Goal: Information Seeking & Learning: Learn about a topic

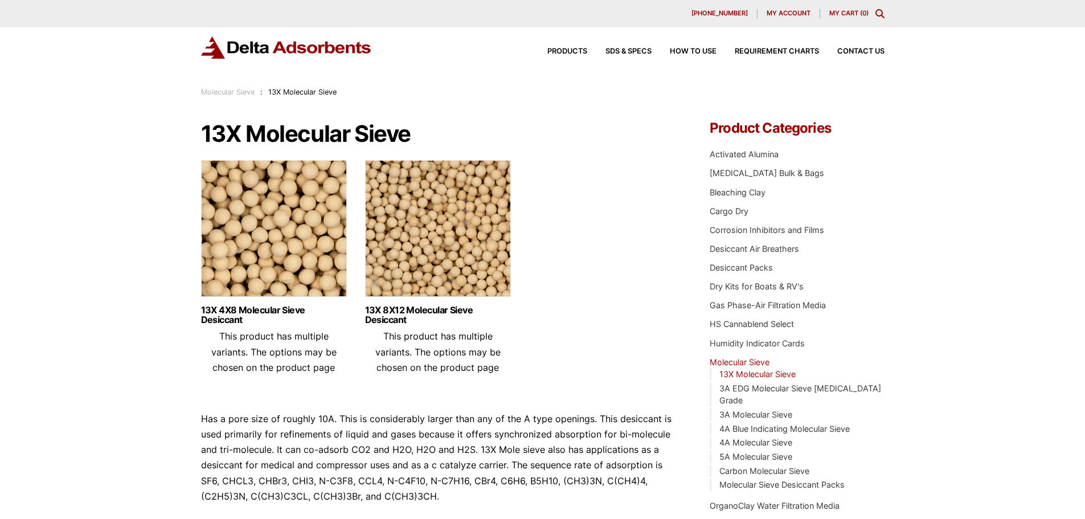
click at [882, 15] on icon "Toggle Modal Content" at bounding box center [879, 13] width 9 height 9
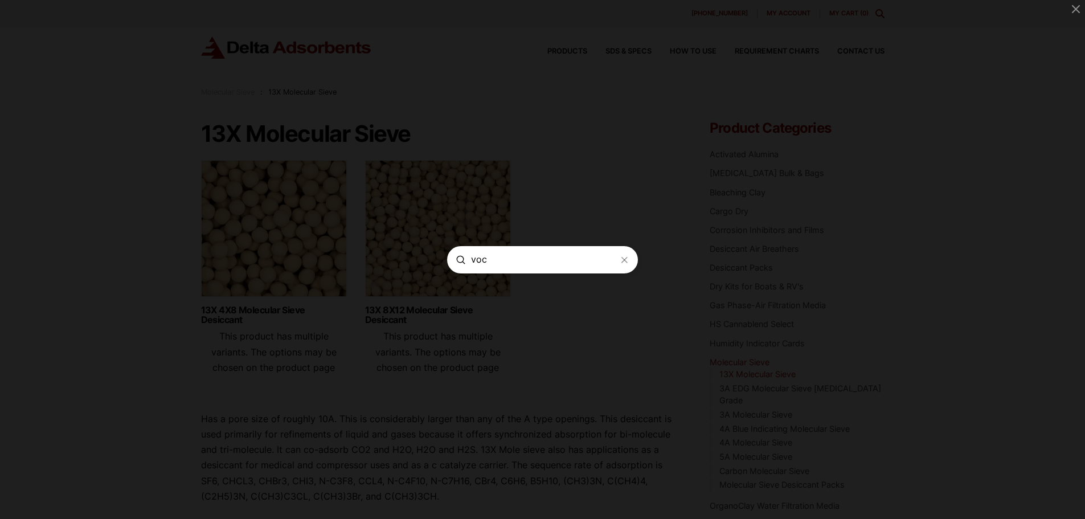
type input "voc"
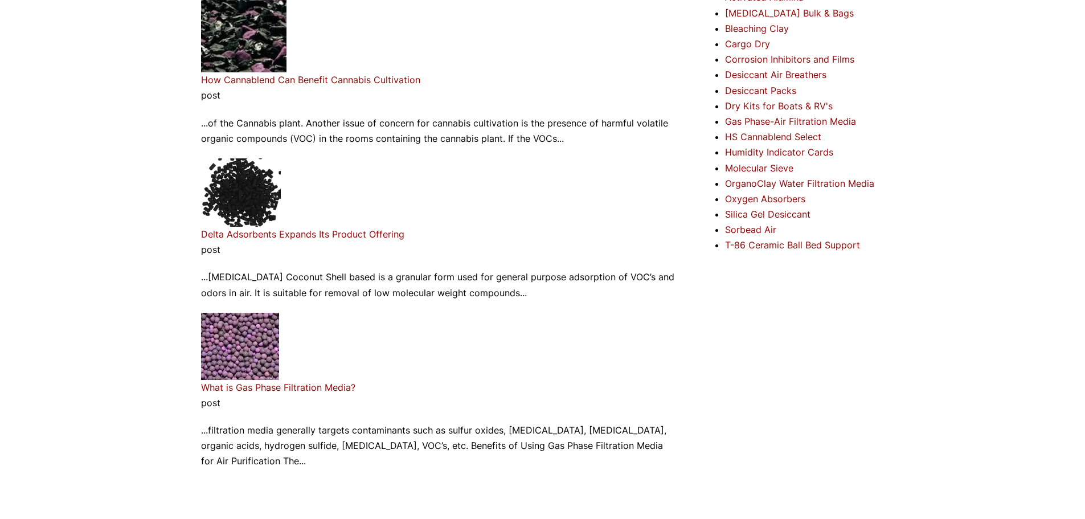
scroll to position [228, 0]
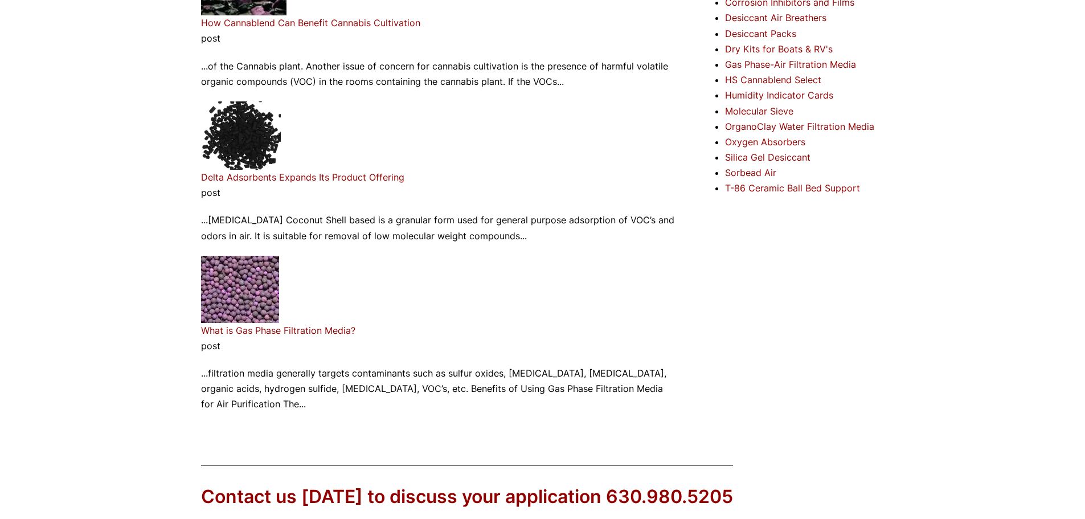
click at [245, 181] on link "Delta Adsorbents Expands Its Product Offering" at bounding box center [302, 176] width 203 height 11
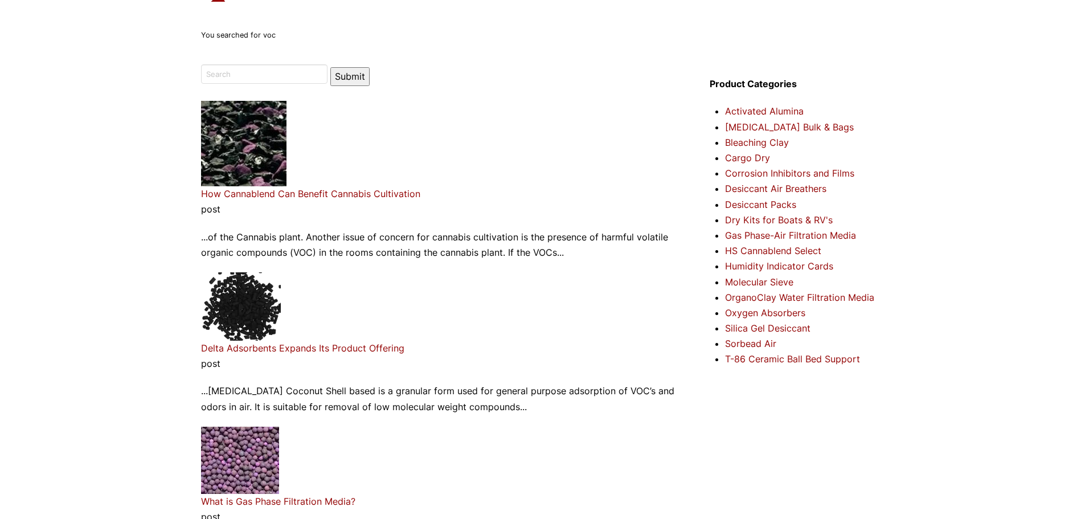
click at [271, 197] on link "How Cannablend Can Benefit Cannabis Cultivation" at bounding box center [310, 193] width 219 height 11
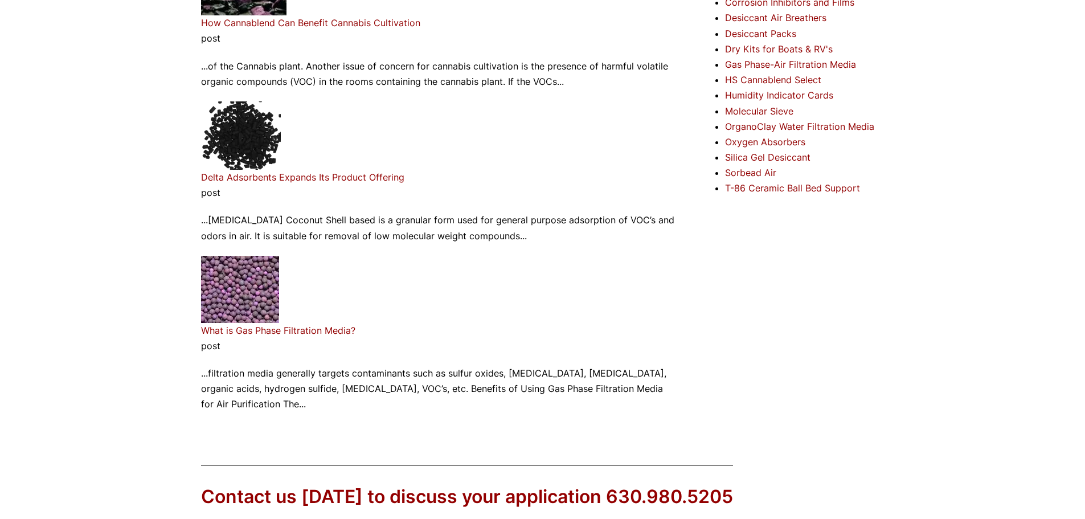
scroll to position [285, 0]
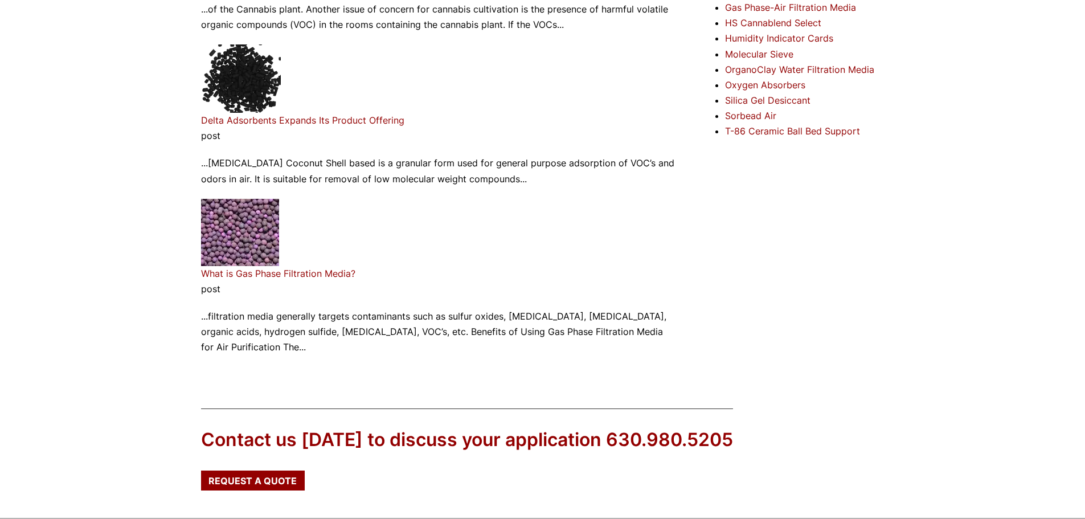
click at [256, 276] on link "What is Gas Phase Filtration Media?" at bounding box center [278, 273] width 154 height 11
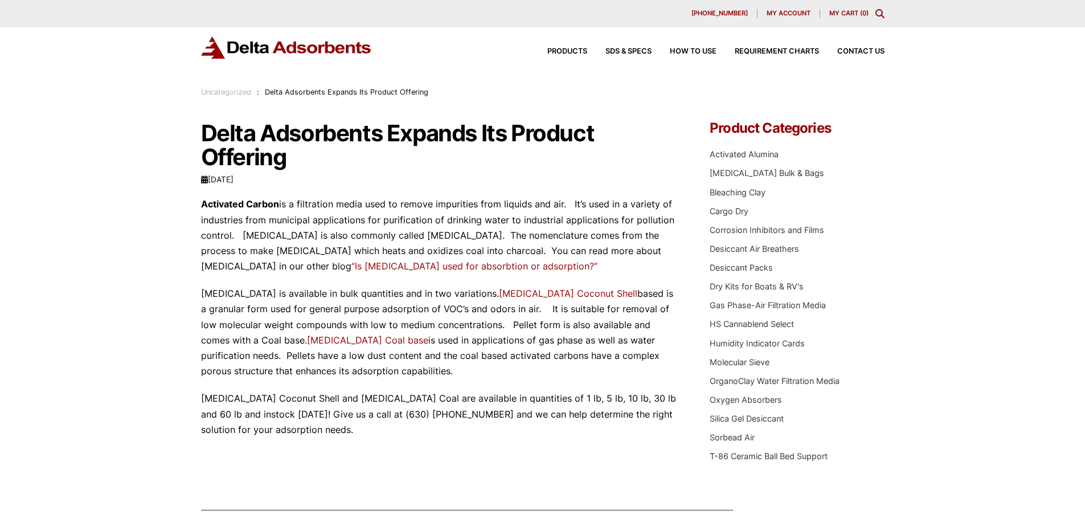
click at [417, 268] on link "“Is Activated Carbon used for absorbtion or adsorption?”" at bounding box center [474, 265] width 246 height 11
click at [763, 173] on link "[MEDICAL_DATA] Bulk & Bags" at bounding box center [767, 173] width 114 height 10
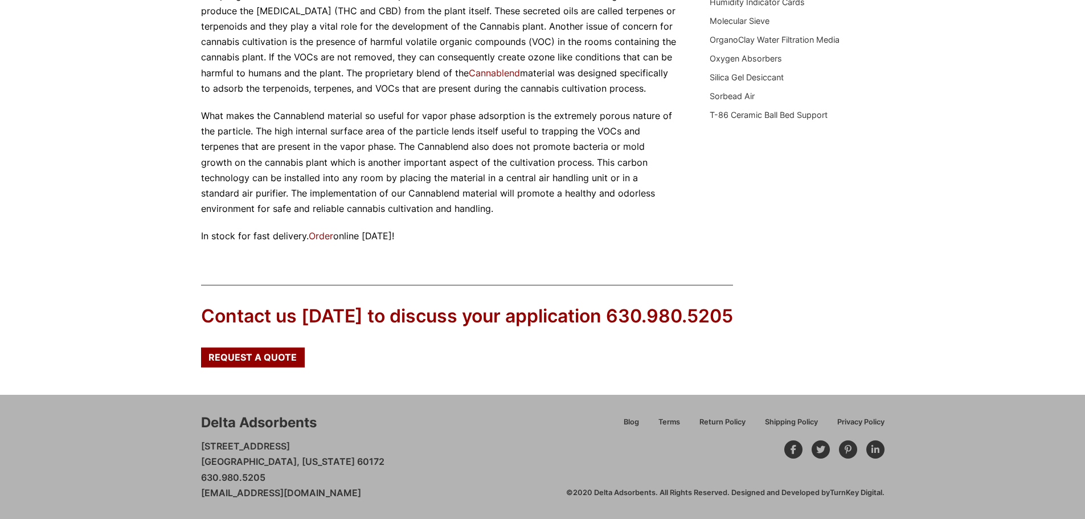
scroll to position [113, 0]
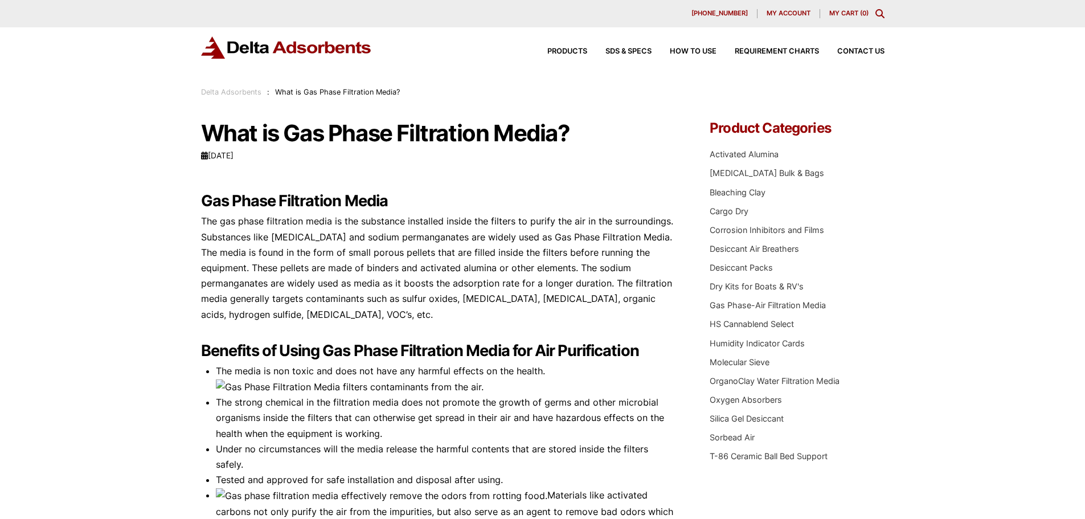
scroll to position [114, 0]
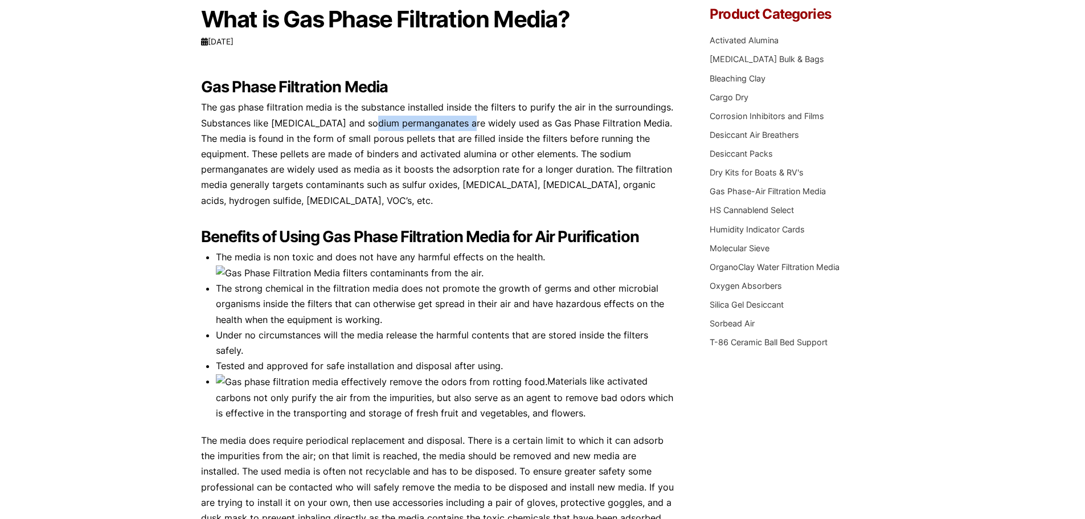
drag, startPoint x: 363, startPoint y: 120, endPoint x: 461, endPoint y: 126, distance: 98.2
click at [461, 126] on p "The gas phase filtration media is the substance installed inside the filters to…" at bounding box center [438, 154] width 475 height 108
copy p "sodium permanganates"
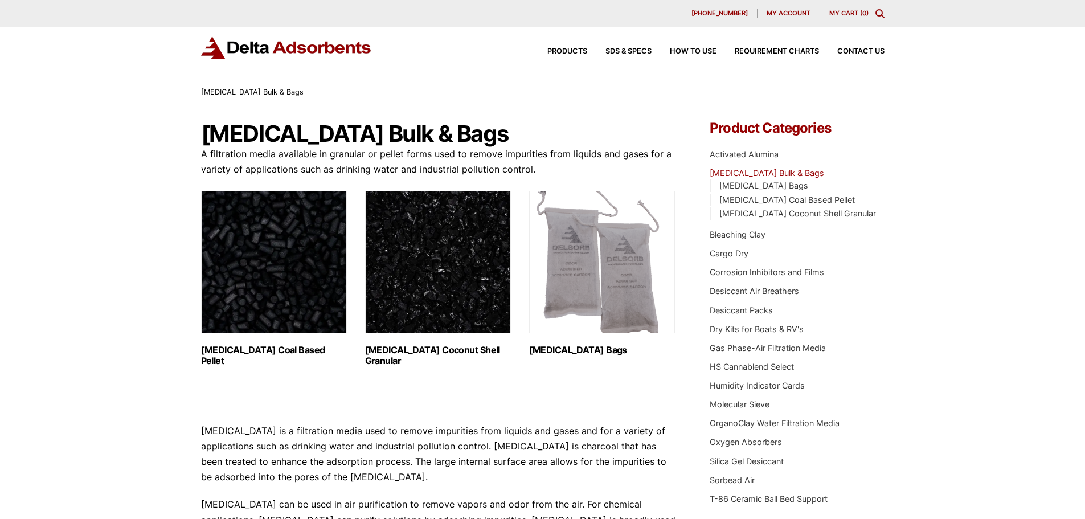
click at [444, 264] on img "Visit product category Activated Carbon Coconut Shell Granular" at bounding box center [438, 262] width 146 height 142
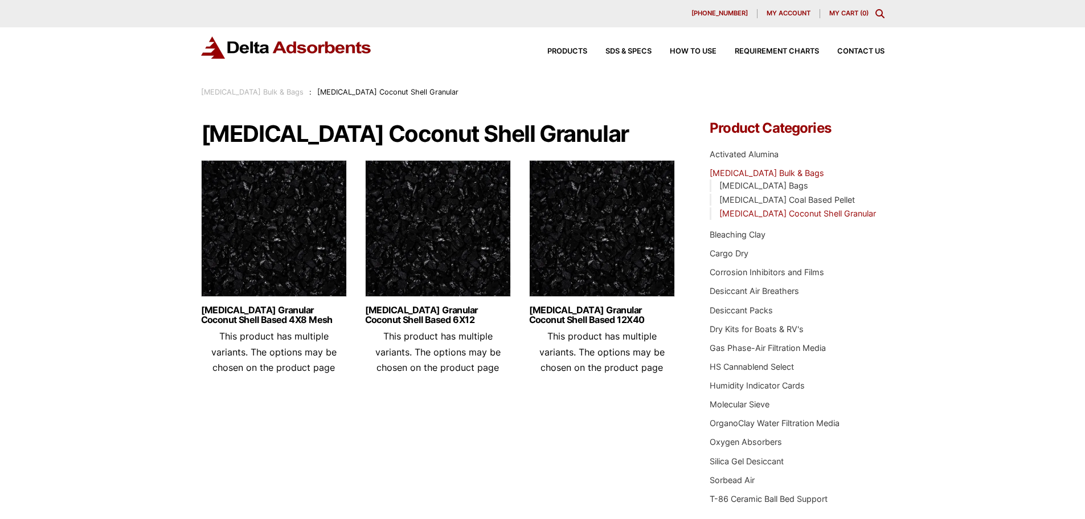
click at [441, 257] on img at bounding box center [438, 231] width 146 height 142
